Goal: Transaction & Acquisition: Purchase product/service

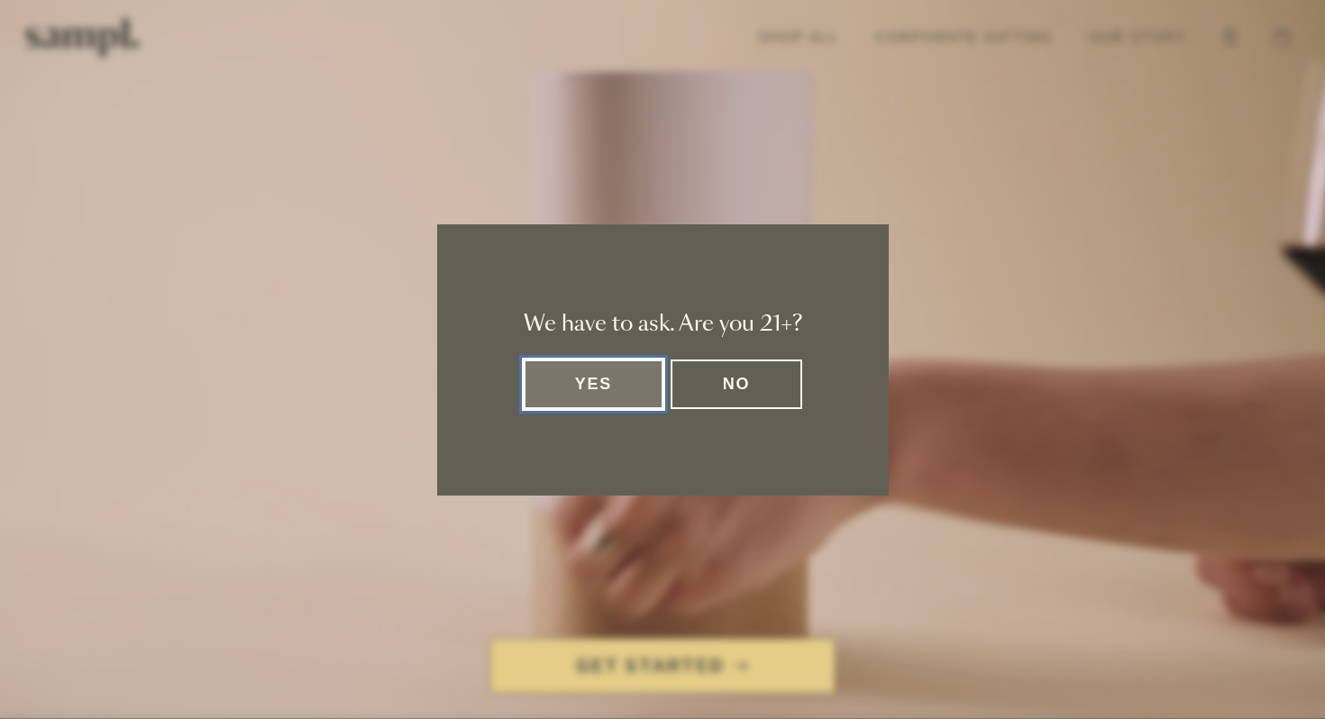
click at [563, 381] on button "Yes" at bounding box center [594, 385] width 141 height 50
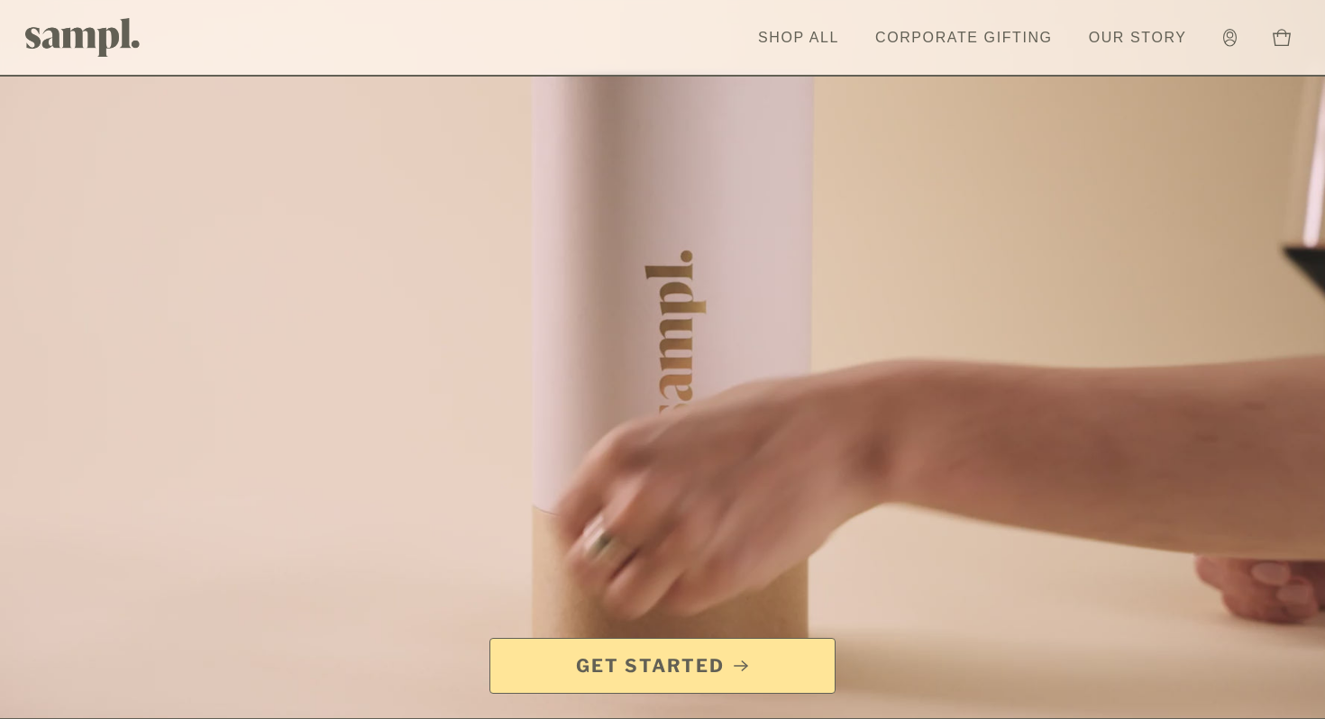
click at [707, 671] on span "Get Started" at bounding box center [650, 666] width 149 height 25
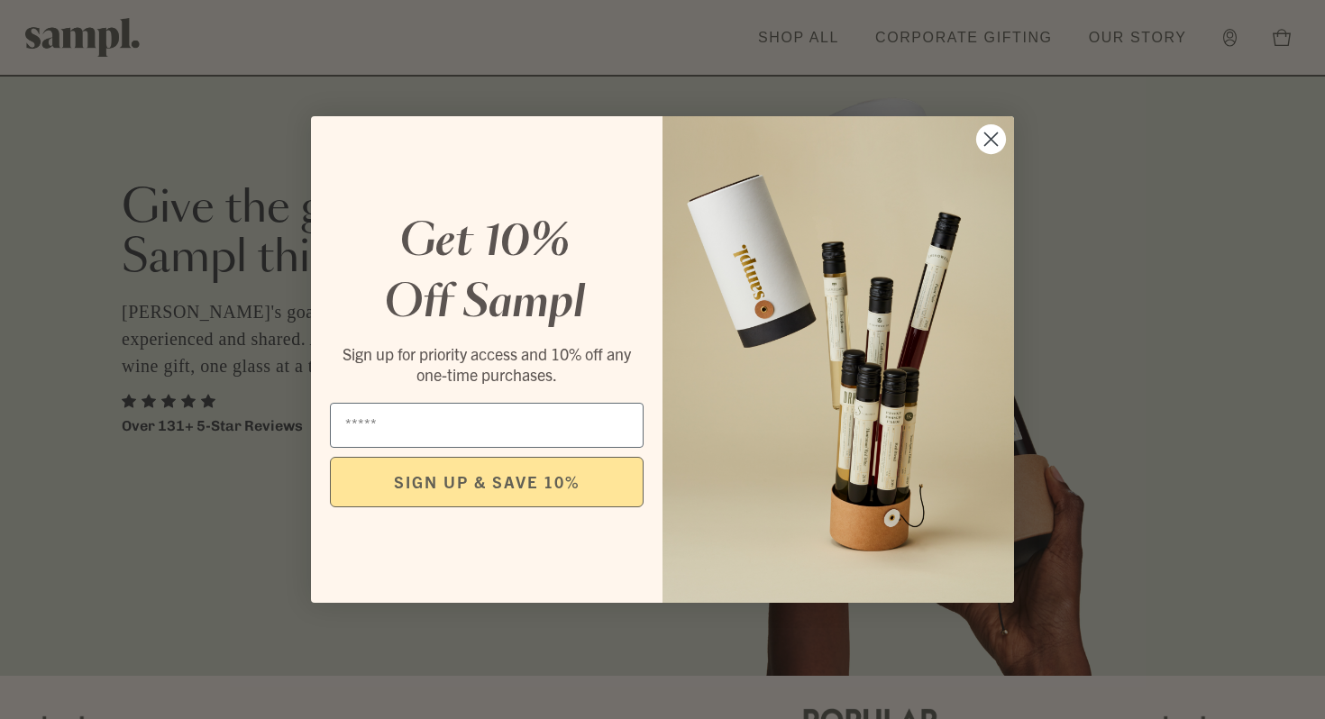
click at [993, 149] on circle "Close dialog" at bounding box center [991, 139] width 30 height 30
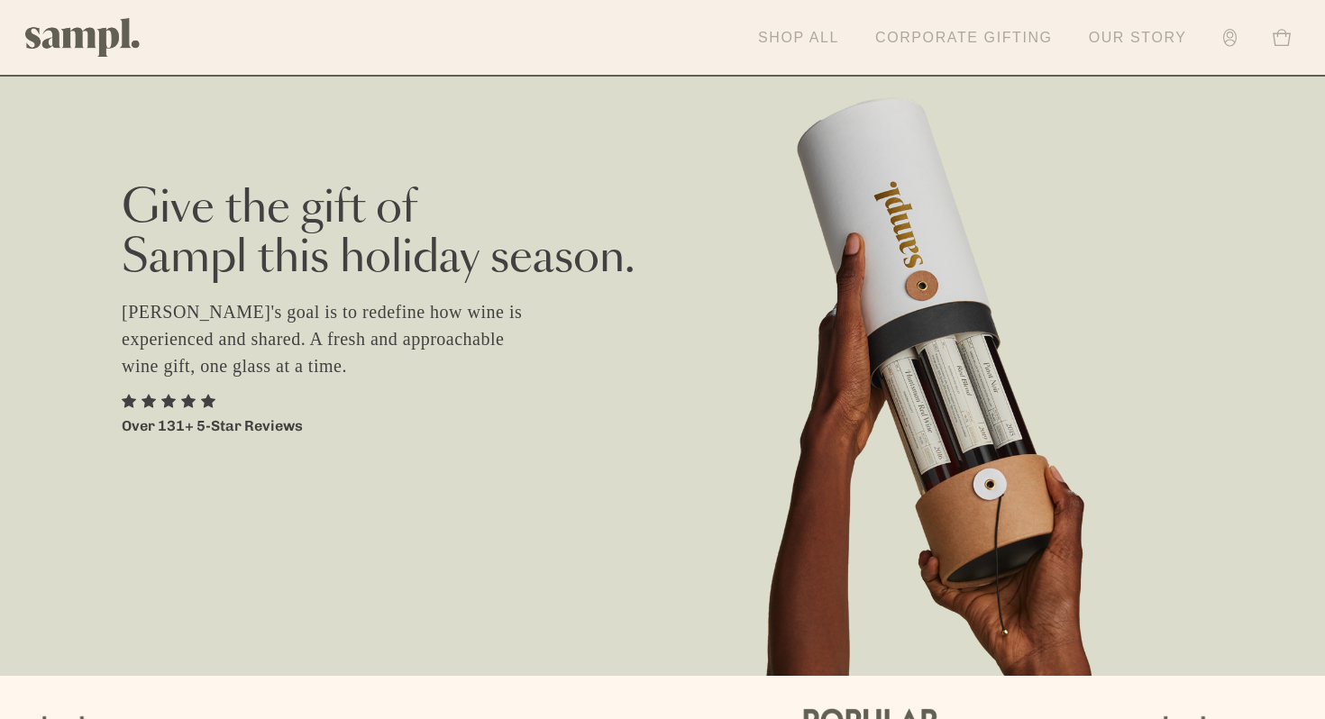
click at [776, 29] on link "Shop All" at bounding box center [798, 38] width 99 height 40
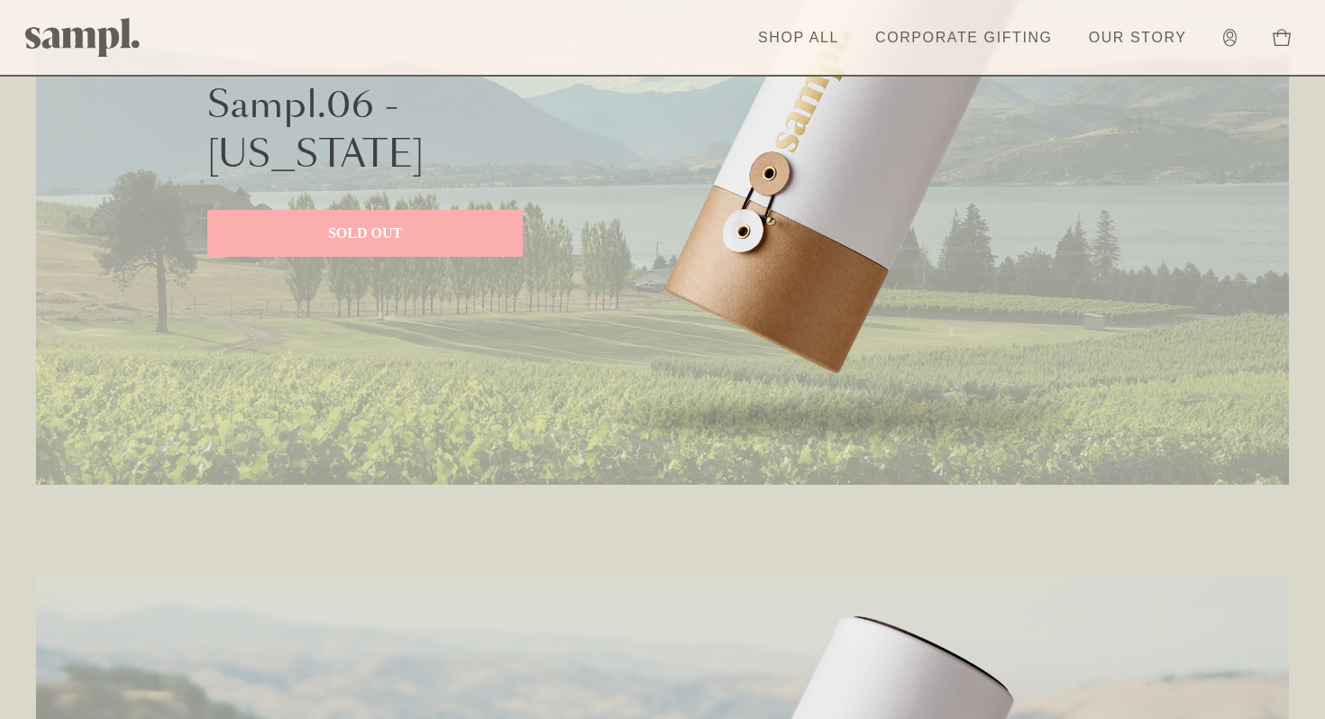
scroll to position [992, 0]
